Goal: Information Seeking & Learning: Find specific fact

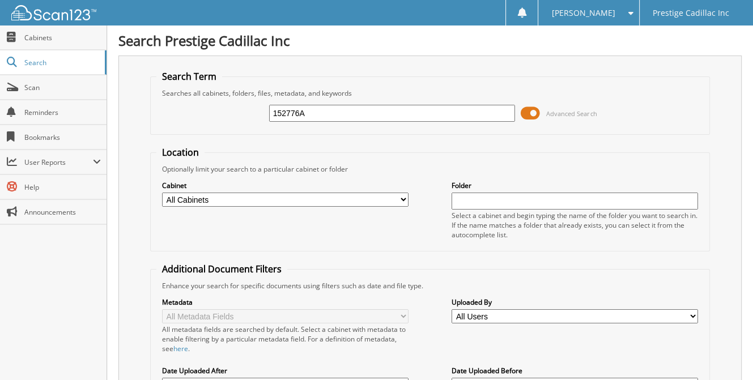
type input "152776A"
click at [323, 110] on input "152776A" at bounding box center [392, 113] width 247 height 17
type input "1"
paste input "56109486"
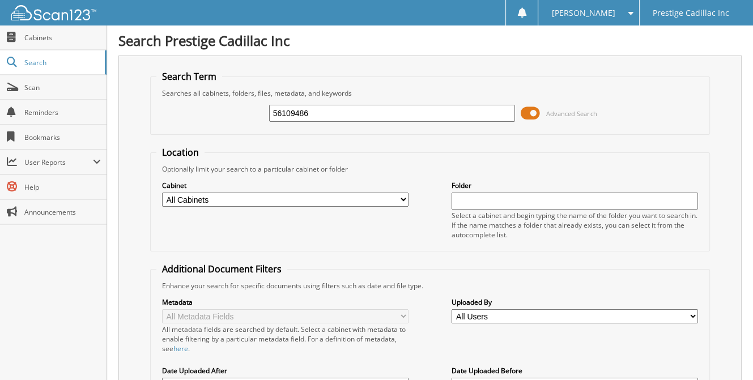
type input "56109486"
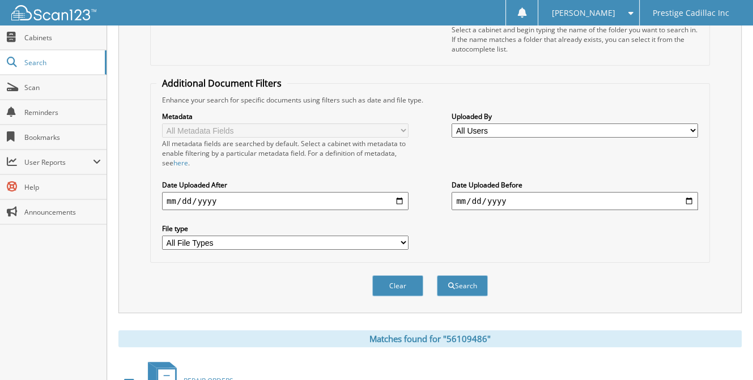
scroll to position [260, 0]
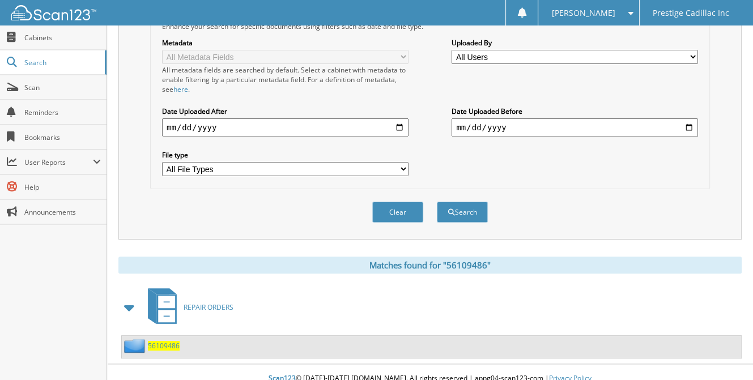
click at [169, 341] on span "56109486" at bounding box center [164, 346] width 32 height 10
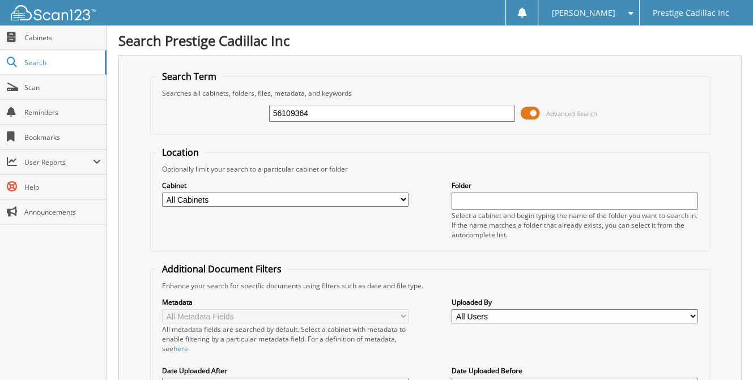
type input "56109364"
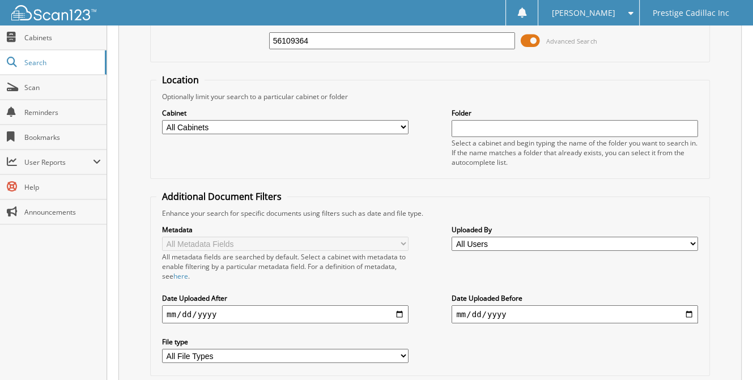
scroll to position [260, 0]
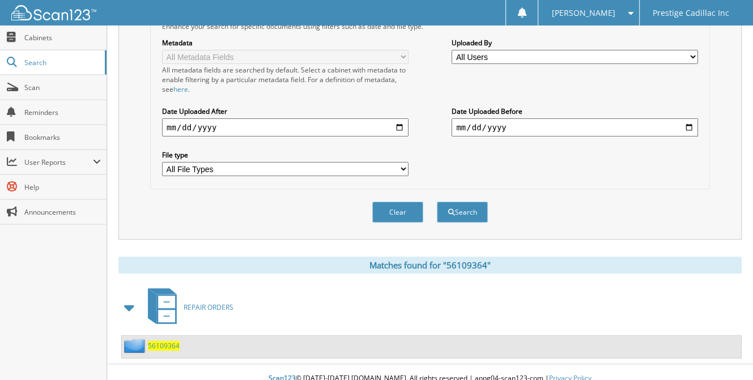
click at [162, 341] on span "56109364" at bounding box center [164, 346] width 32 height 10
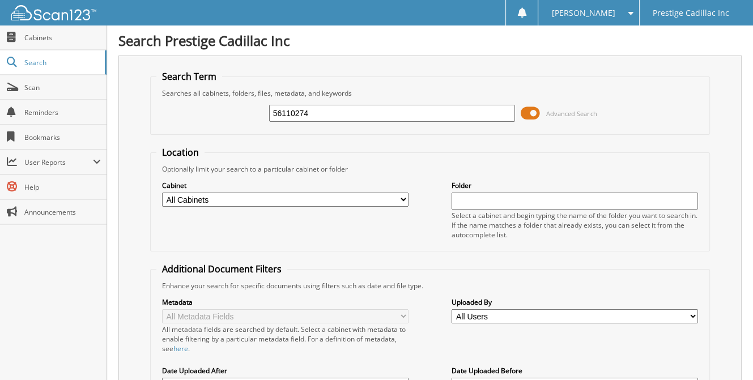
type input "56110274"
click at [324, 118] on div "56110274 Advanced Search" at bounding box center [430, 113] width 548 height 31
click at [333, 105] on input "56110274" at bounding box center [392, 113] width 247 height 17
type input "5"
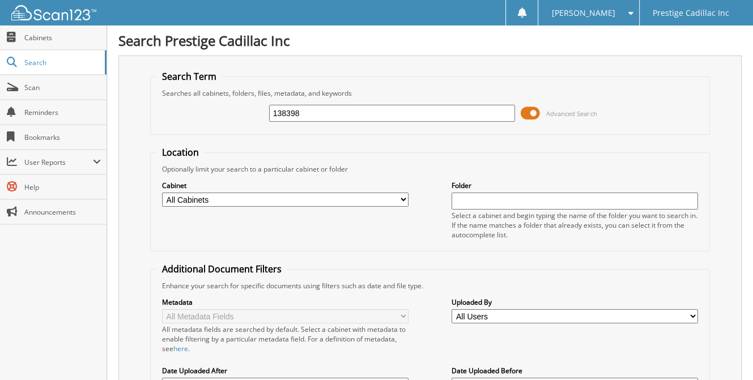
type input "138398"
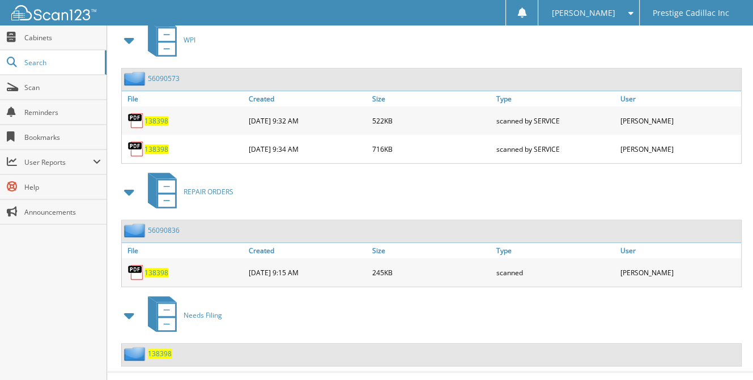
scroll to position [532, 0]
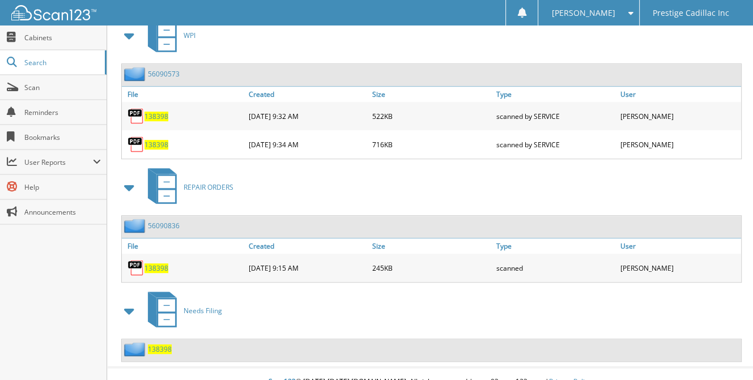
click at [157, 345] on span "138398" at bounding box center [160, 350] width 24 height 10
